Goal: Use online tool/utility: Utilize a website feature to perform a specific function

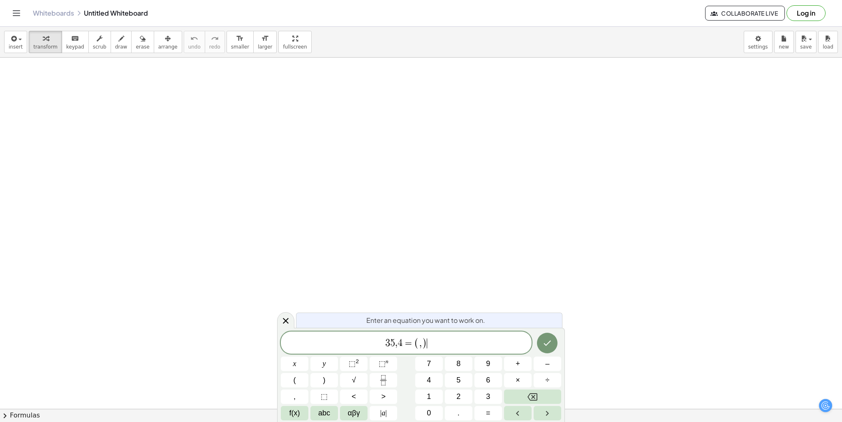
click at [417, 341] on span "(" at bounding box center [416, 343] width 5 height 12
click at [420, 342] on span "," at bounding box center [420, 343] width 2 height 10
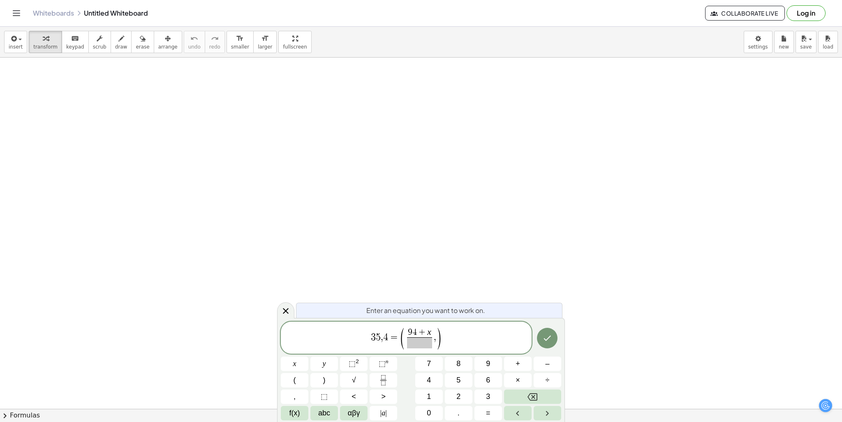
click at [426, 344] on span at bounding box center [419, 342] width 25 height 11
click at [441, 333] on span "3 5 , 4 = ( 9 4 + x 2 ​ ​ , )" at bounding box center [406, 337] width 251 height 23
click at [437, 336] on span ")" at bounding box center [439, 338] width 6 height 24
click at [549, 341] on icon "Done" at bounding box center [547, 338] width 10 height 10
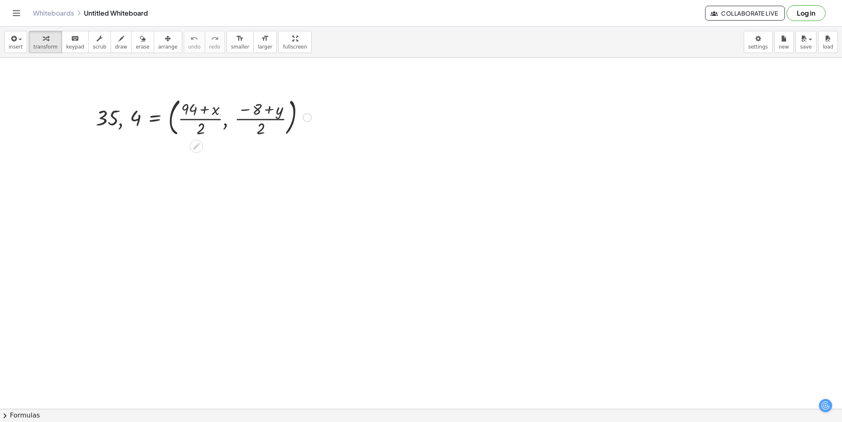
click at [199, 102] on div at bounding box center [204, 117] width 224 height 44
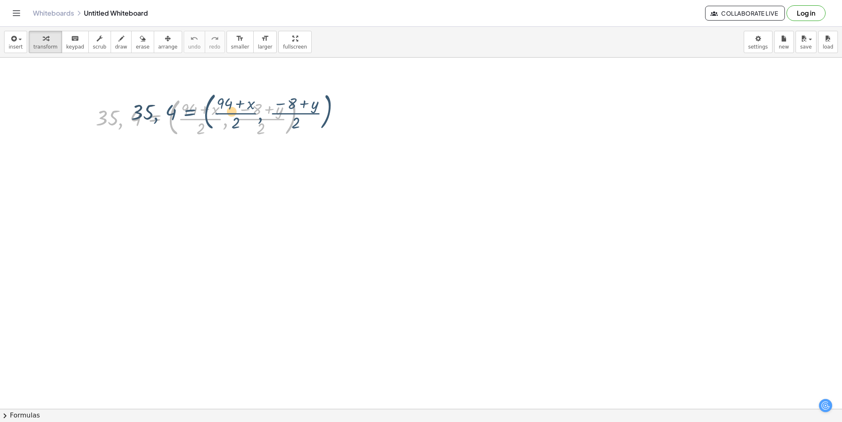
drag, startPoint x: 126, startPoint y: 120, endPoint x: 124, endPoint y: 128, distance: 8.0
click at [125, 128] on div at bounding box center [204, 117] width 224 height 44
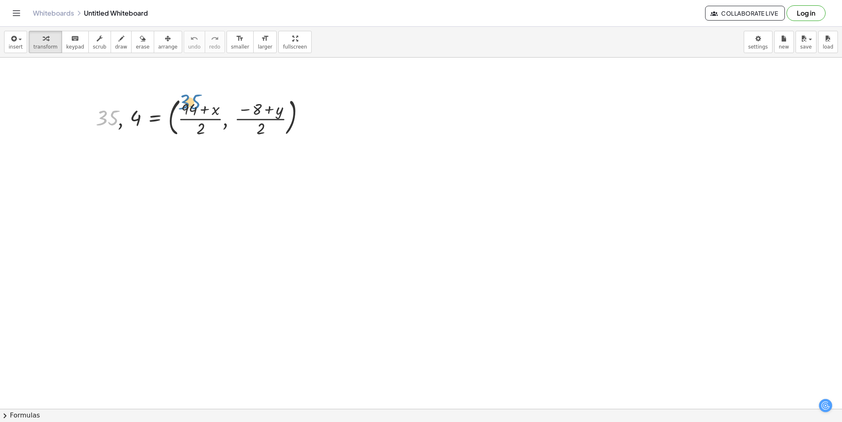
drag, startPoint x: 100, startPoint y: 123, endPoint x: 180, endPoint y: 110, distance: 81.3
click at [180, 110] on div at bounding box center [204, 117] width 224 height 44
click at [209, 109] on div at bounding box center [204, 117] width 224 height 44
click at [218, 111] on div at bounding box center [204, 117] width 224 height 44
click at [19, 39] on span "button" at bounding box center [20, 40] width 3 height 2
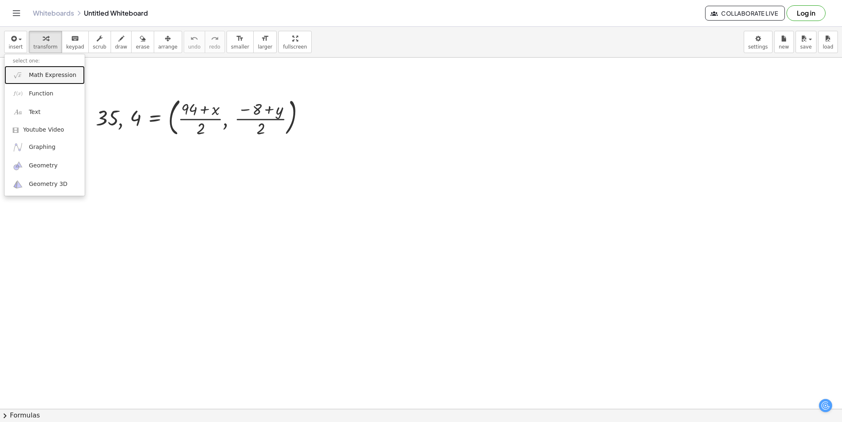
click at [34, 78] on span "Math Expression" at bounding box center [52, 75] width 47 height 8
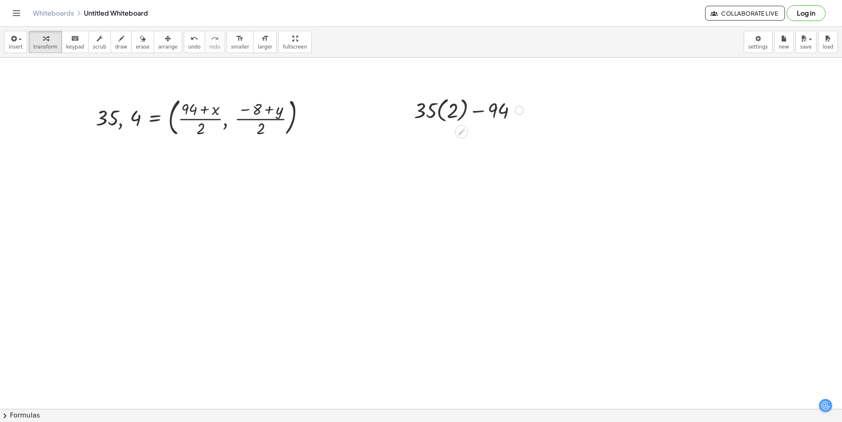
click at [452, 113] on div at bounding box center [469, 110] width 118 height 30
click at [461, 110] on div "+ · 35 · ( 2 ) − 94 + · 35 · 2 − 94" at bounding box center [461, 110] width 0 height 0
click at [447, 140] on div at bounding box center [469, 139] width 118 height 28
click at [453, 145] on div at bounding box center [469, 139] width 118 height 28
click at [18, 51] on button "insert" at bounding box center [15, 42] width 23 height 22
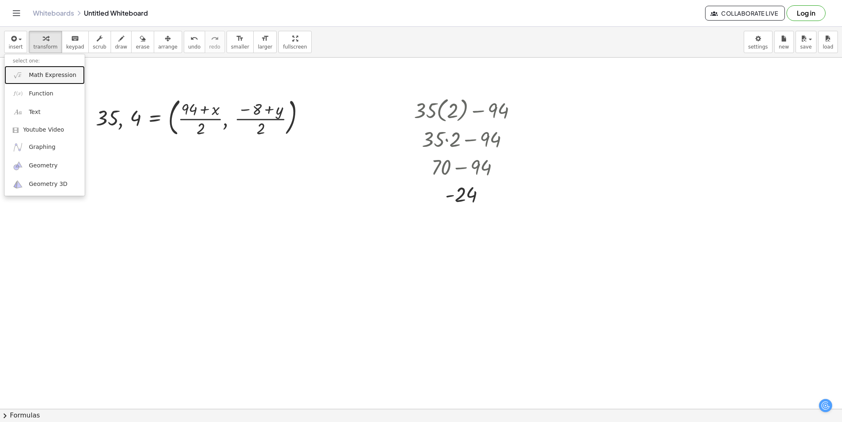
click at [56, 77] on span "Math Expression" at bounding box center [52, 75] width 47 height 8
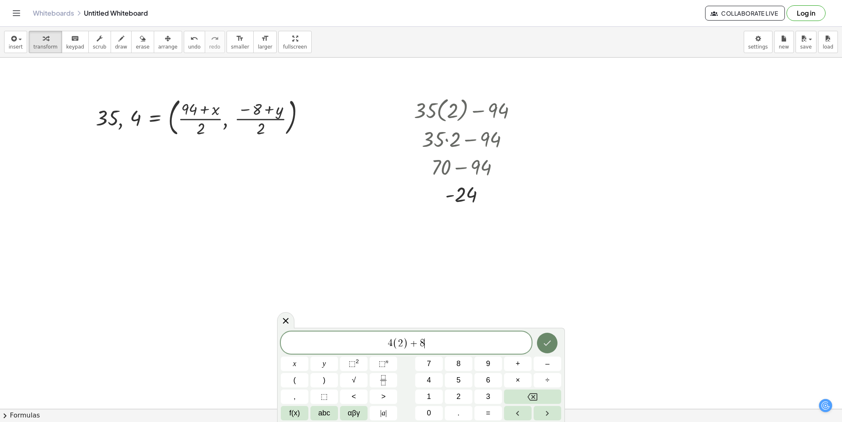
click at [553, 343] on button "Done" at bounding box center [547, 343] width 21 height 21
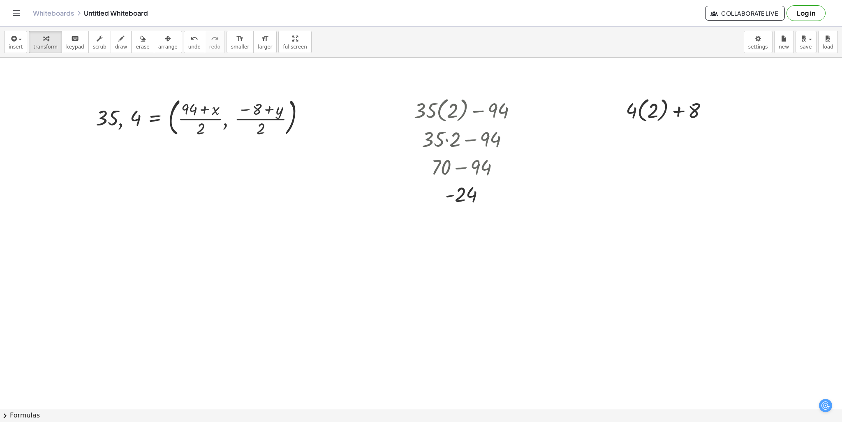
click at [650, 116] on div at bounding box center [670, 110] width 97 height 30
click at [648, 135] on div at bounding box center [670, 139] width 97 height 28
click at [664, 169] on div at bounding box center [670, 167] width 97 height 28
click at [12, 41] on icon "button" at bounding box center [12, 39] width 7 height 10
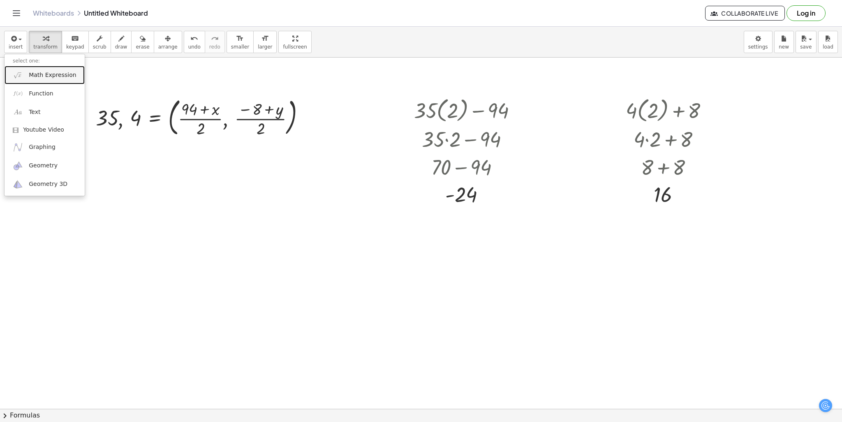
click at [41, 82] on link "Math Expression" at bounding box center [45, 75] width 80 height 19
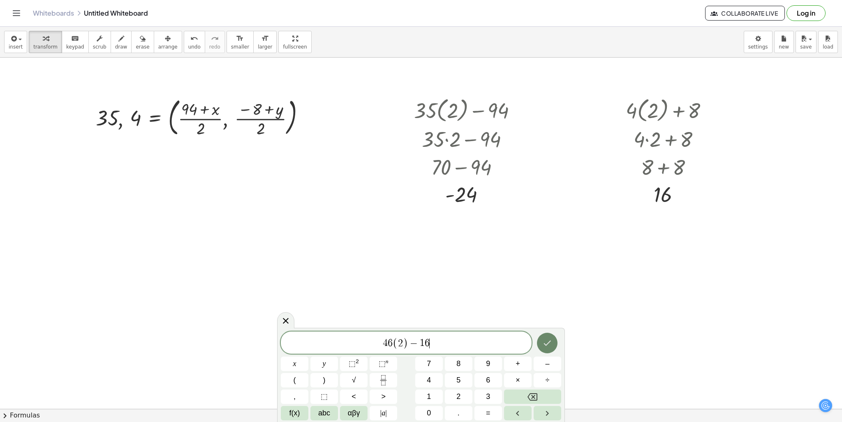
click at [553, 335] on button "Done" at bounding box center [547, 343] width 21 height 21
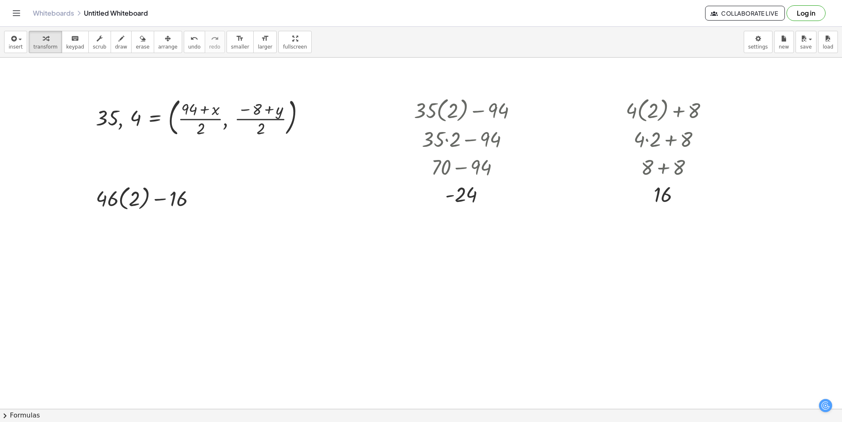
click at [133, 194] on div at bounding box center [149, 198] width 115 height 30
click at [131, 194] on div at bounding box center [149, 197] width 99 height 28
click at [142, 201] on div at bounding box center [149, 197] width 115 height 28
click at [142, 201] on div at bounding box center [149, 197] width 115 height 27
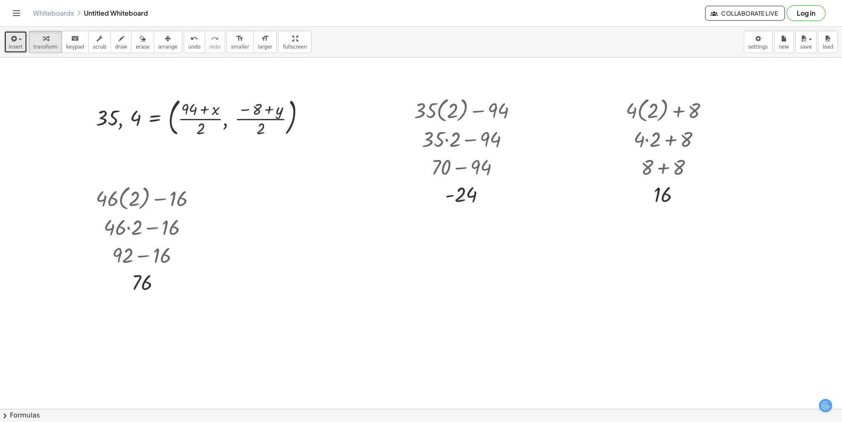
click at [20, 40] on span "button" at bounding box center [20, 40] width 3 height 2
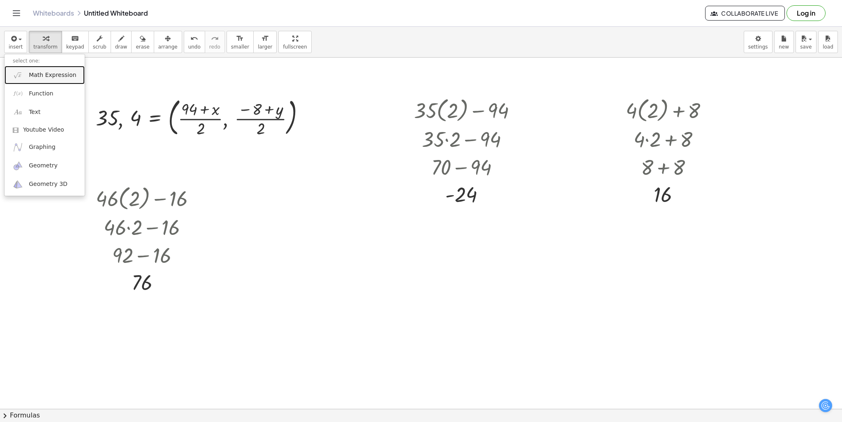
click at [61, 76] on span "Math Expression" at bounding box center [52, 75] width 47 height 8
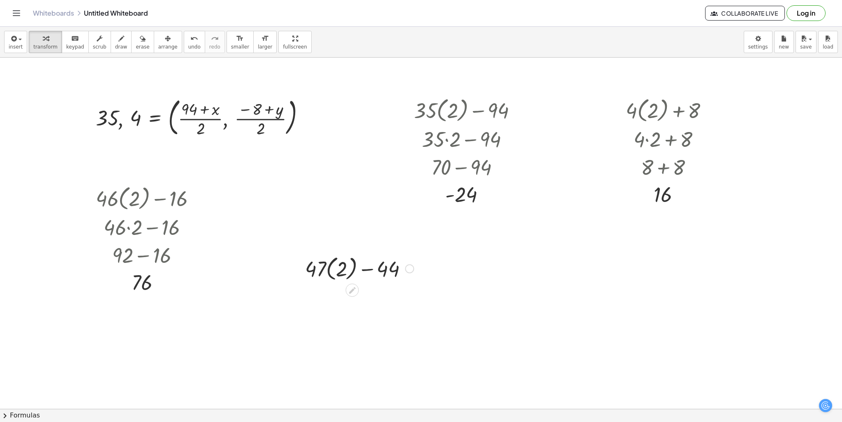
click at [341, 277] on div at bounding box center [359, 268] width 117 height 30
click at [341, 275] on div at bounding box center [359, 268] width 117 height 30
click at [348, 268] on div at bounding box center [359, 268] width 117 height 28
click at [366, 264] on div at bounding box center [359, 268] width 117 height 28
click at [356, 270] on div at bounding box center [359, 268] width 117 height 27
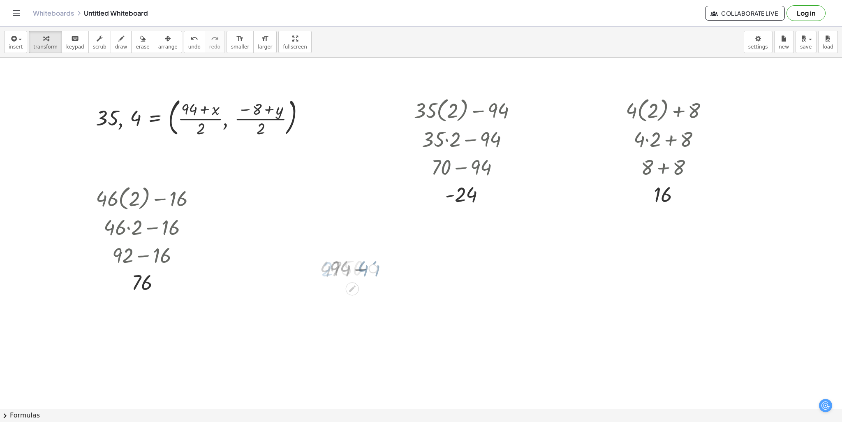
click at [356, 270] on div at bounding box center [359, 268] width 117 height 27
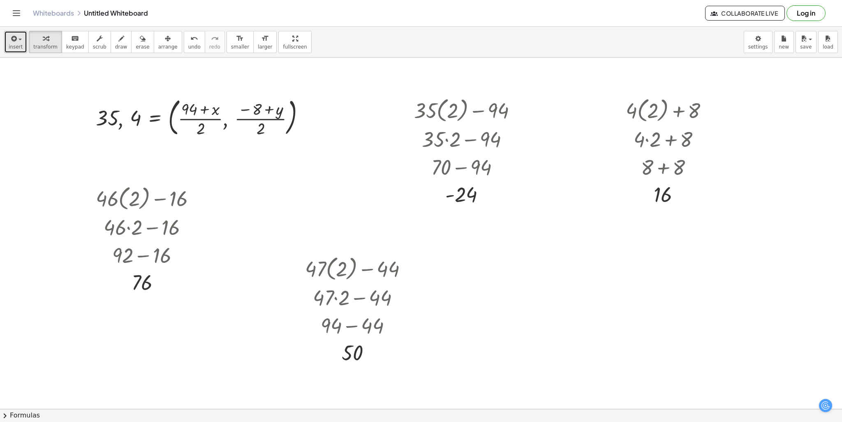
click at [16, 49] on span "insert" at bounding box center [16, 47] width 14 height 6
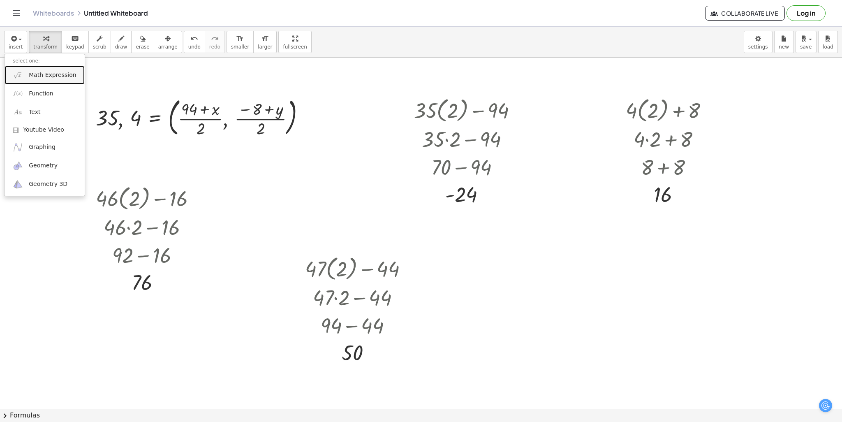
click at [64, 83] on link "Math Expression" at bounding box center [45, 75] width 80 height 19
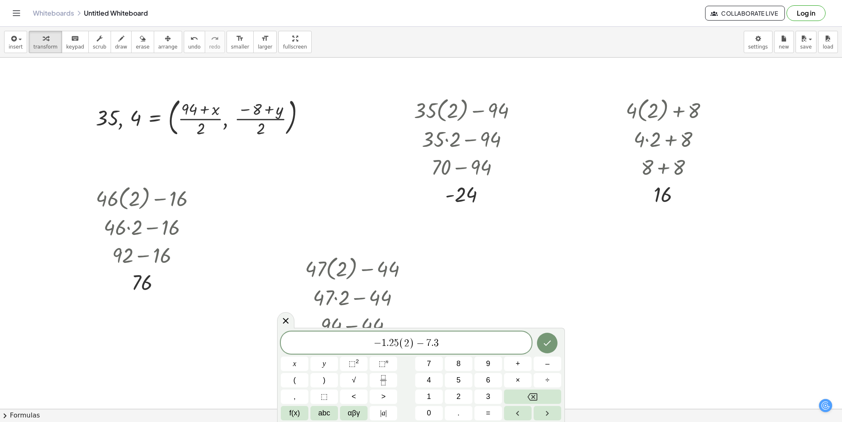
click at [557, 347] on div at bounding box center [548, 342] width 28 height 23
click at [546, 341] on icon "Done" at bounding box center [547, 343] width 10 height 10
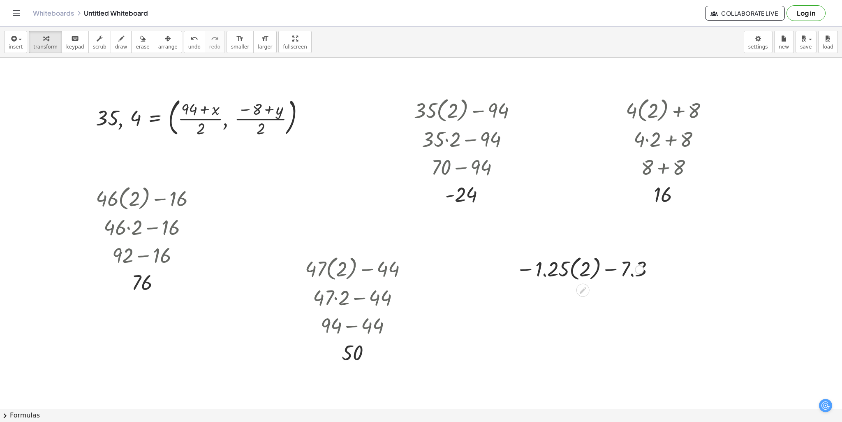
click at [548, 283] on div "− · 1.25 · ( 2 ) − 7.3" at bounding box center [584, 268] width 160 height 34
click at [574, 267] on div at bounding box center [587, 268] width 150 height 30
click at [574, 267] on div at bounding box center [587, 268] width 134 height 28
click at [575, 267] on div at bounding box center [587, 268] width 134 height 28
click at [591, 268] on div at bounding box center [587, 268] width 150 height 28
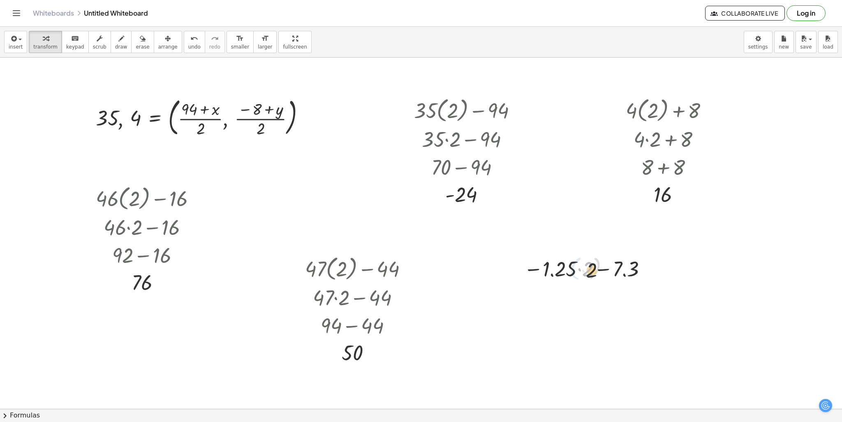
click at [591, 268] on div at bounding box center [587, 268] width 150 height 28
click at [585, 271] on div at bounding box center [587, 268] width 150 height 27
click at [583, 270] on div at bounding box center [587, 268] width 150 height 27
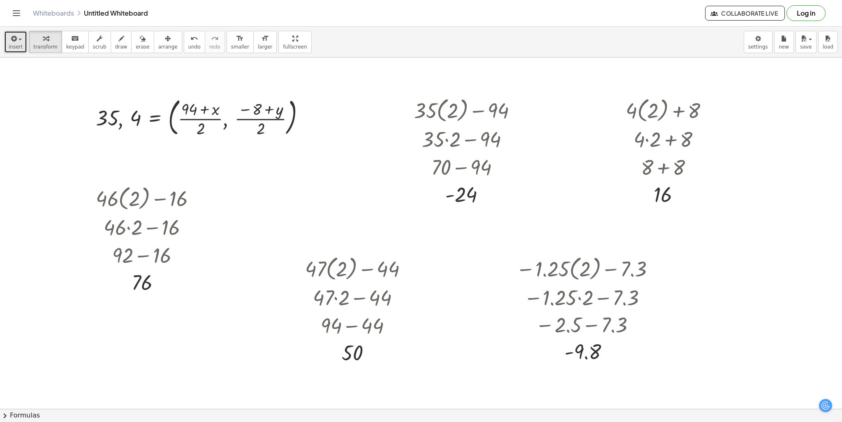
click at [15, 45] on span "insert" at bounding box center [16, 47] width 14 height 6
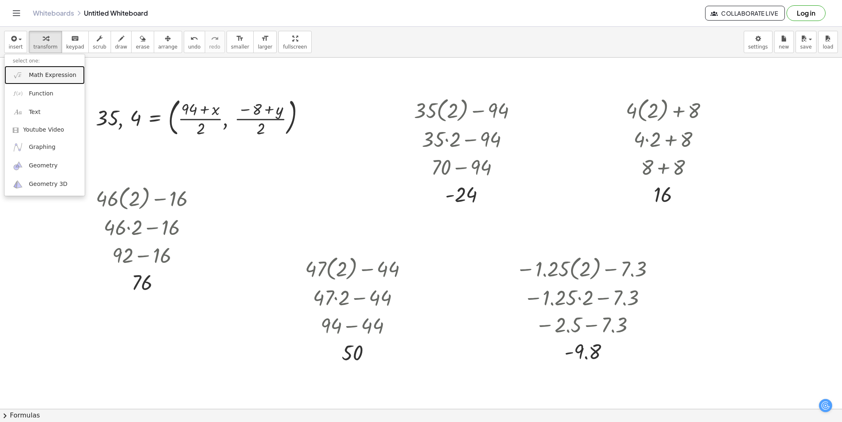
click at [52, 75] on span "Math Expression" at bounding box center [52, 75] width 47 height 8
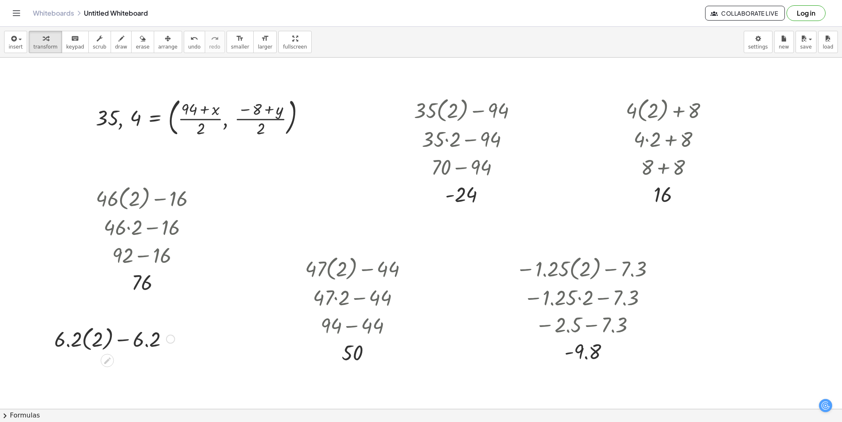
click at [94, 331] on div at bounding box center [114, 338] width 129 height 30
click at [90, 331] on div at bounding box center [114, 338] width 129 height 30
click at [90, 331] on div at bounding box center [114, 338] width 129 height 28
click at [92, 333] on div at bounding box center [114, 338] width 129 height 28
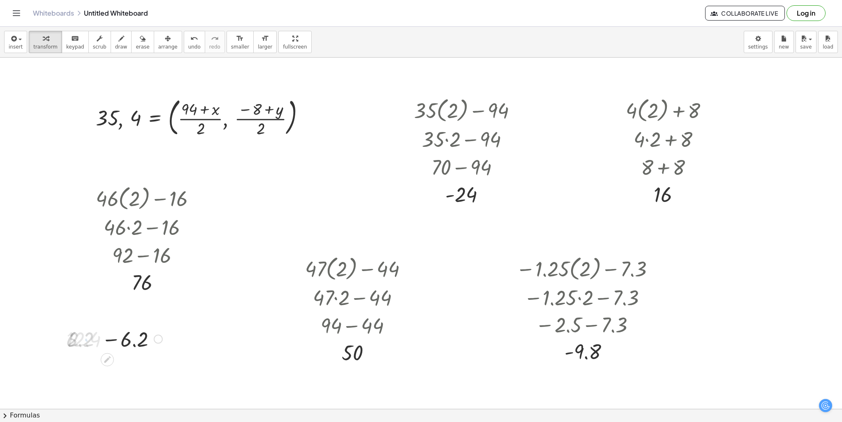
click at [104, 334] on div at bounding box center [114, 338] width 129 height 28
click at [104, 336] on div at bounding box center [114, 338] width 129 height 28
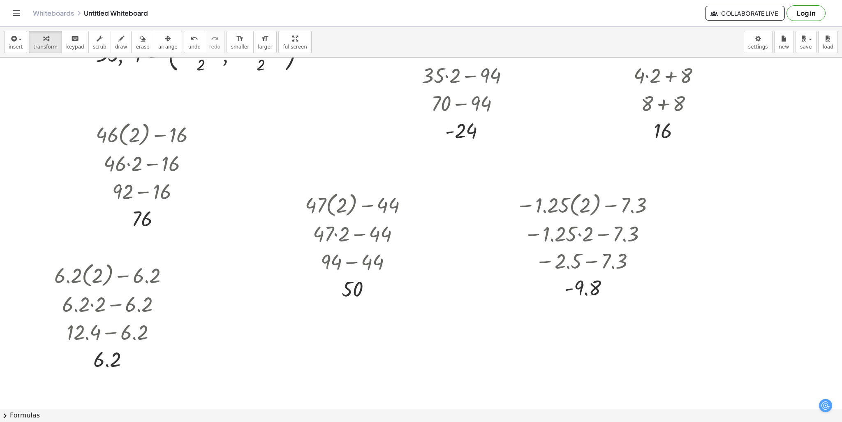
scroll to position [82, 0]
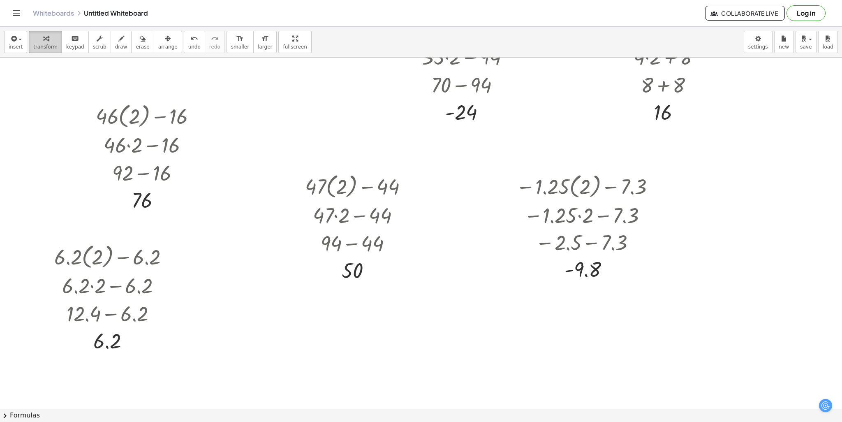
click at [25, 41] on div "insert select one: Math Expression Function Text Youtube Video Graphing Geometr…" at bounding box center [421, 42] width 842 height 31
click at [23, 41] on button "insert" at bounding box center [15, 42] width 23 height 22
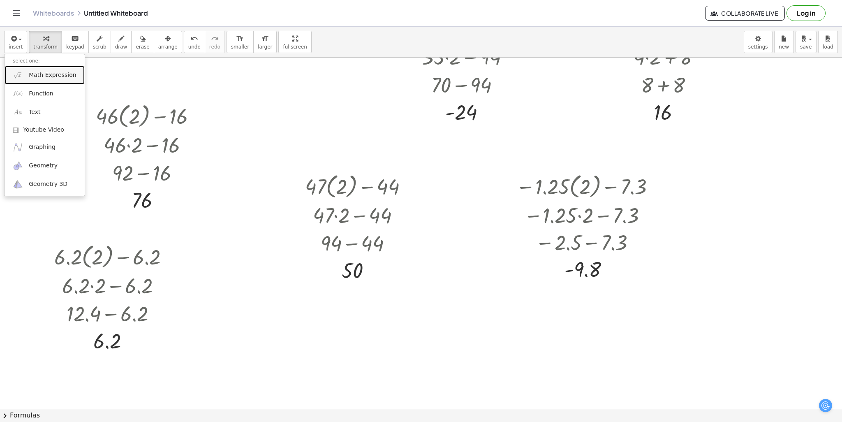
click at [38, 80] on link "Math Expression" at bounding box center [45, 75] width 80 height 19
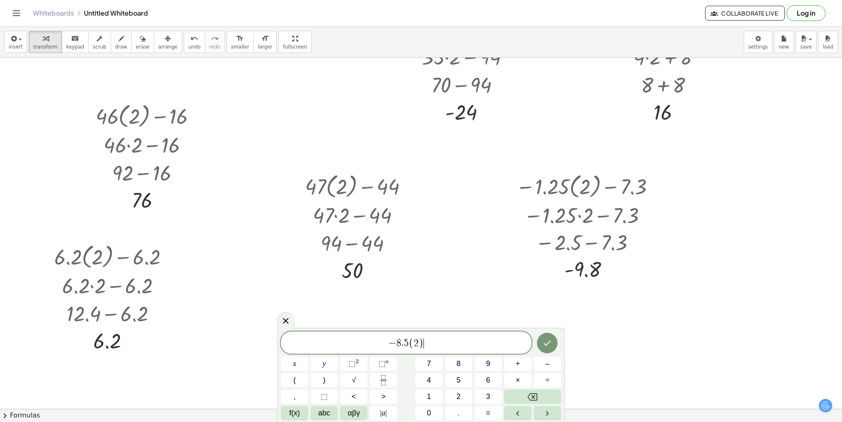
click at [424, 340] on span "− 8 . 5 ( 2 ) ​" at bounding box center [406, 343] width 251 height 14
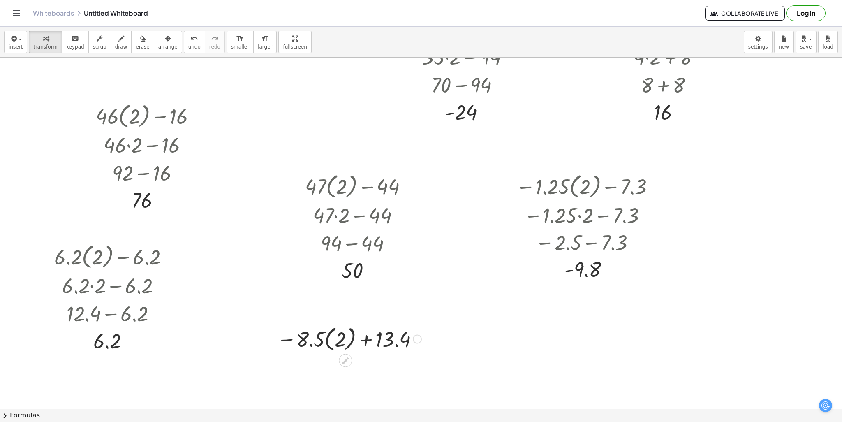
click at [383, 338] on div at bounding box center [349, 338] width 153 height 30
click at [347, 336] on div at bounding box center [349, 338] width 153 height 30
click at [347, 336] on div at bounding box center [349, 338] width 137 height 28
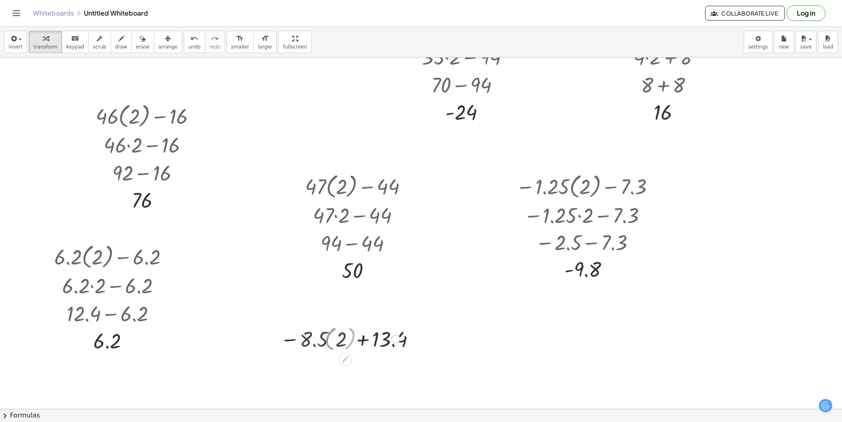
click at [347, 336] on div at bounding box center [349, 338] width 153 height 27
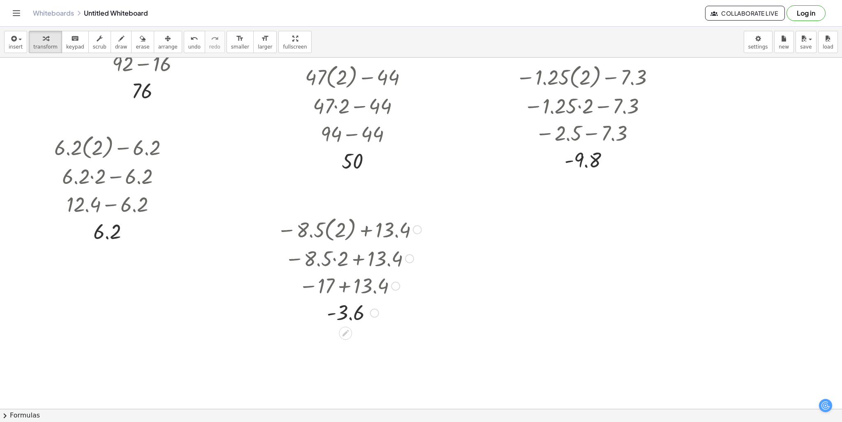
scroll to position [206, 0]
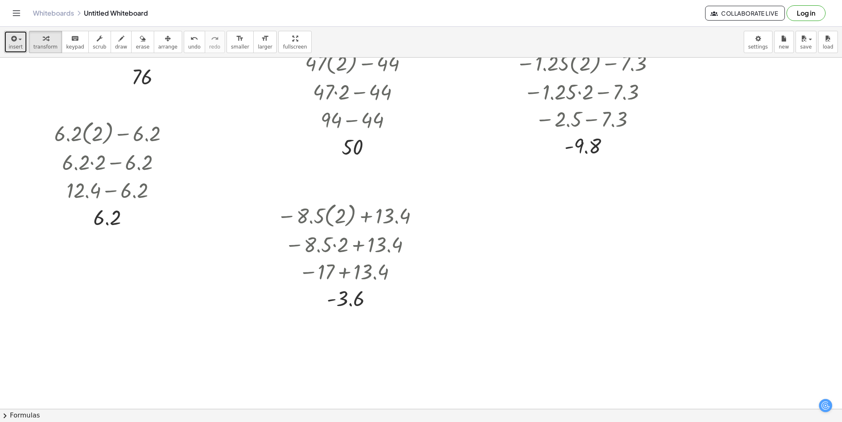
click at [15, 35] on icon "button" at bounding box center [12, 39] width 7 height 10
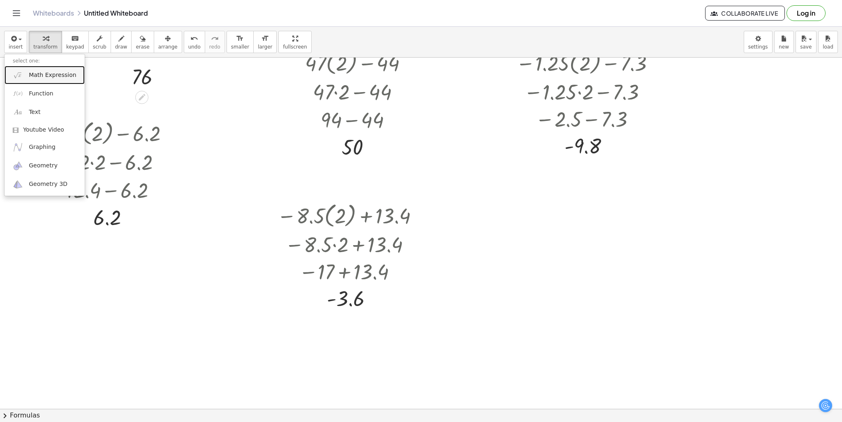
click at [57, 80] on link "Math Expression" at bounding box center [45, 75] width 80 height 19
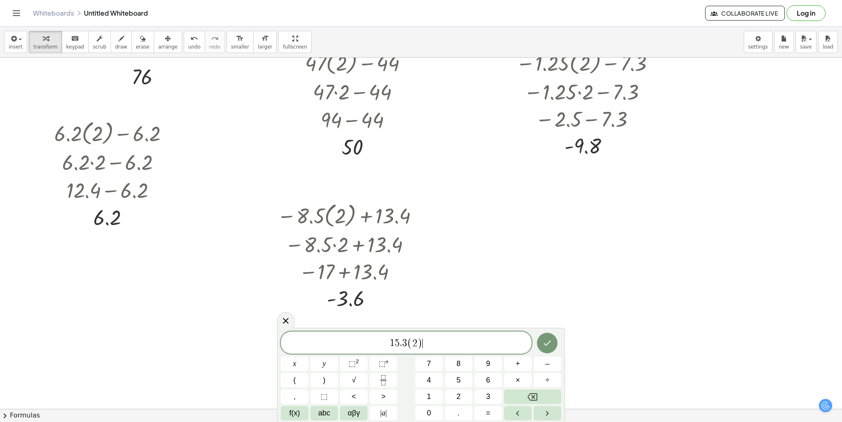
click at [448, 344] on span "1 5 . 3 ( 2 ) ​" at bounding box center [406, 343] width 251 height 14
click at [546, 342] on icon "Done" at bounding box center [547, 343] width 10 height 10
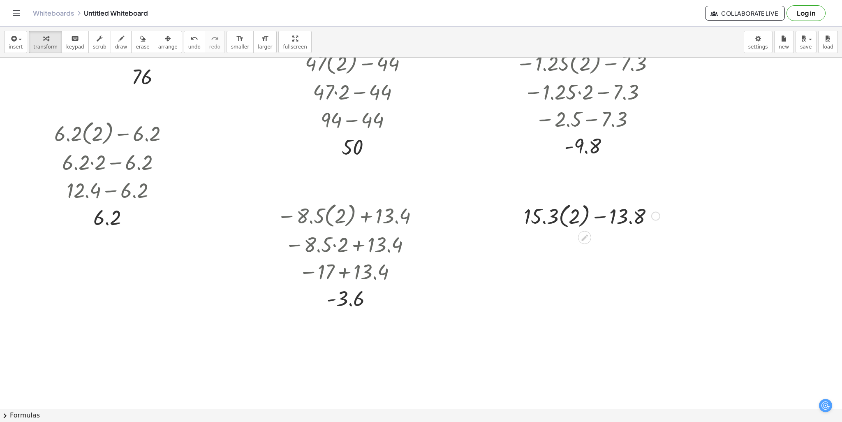
click at [559, 218] on div at bounding box center [592, 215] width 144 height 30
click at [559, 218] on div at bounding box center [592, 215] width 144 height 28
click at [567, 217] on div at bounding box center [592, 215] width 144 height 28
click at [582, 221] on div at bounding box center [592, 215] width 144 height 28
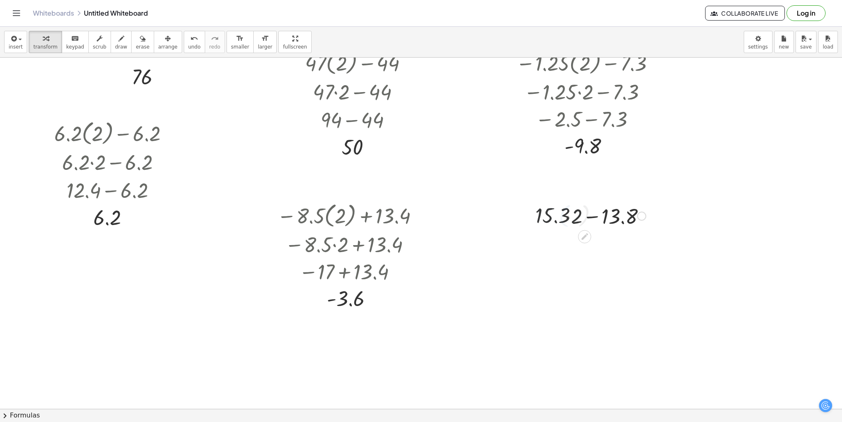
click at [590, 218] on div at bounding box center [592, 215] width 144 height 28
click at [590, 218] on div at bounding box center [592, 215] width 144 height 27
